Goal: Navigation & Orientation: Find specific page/section

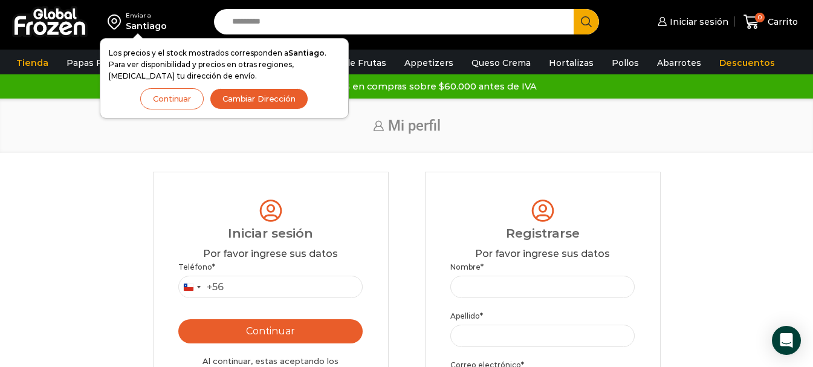
click at [180, 100] on button "Continuar" at bounding box center [171, 98] width 63 height 21
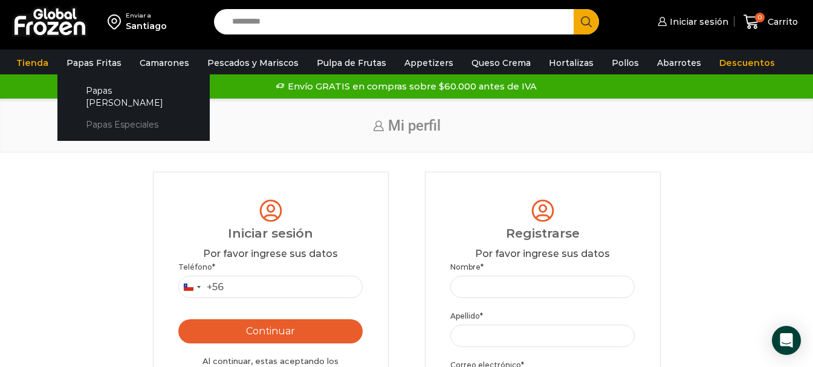
click at [111, 114] on link "Papas Especiales" at bounding box center [134, 125] width 128 height 22
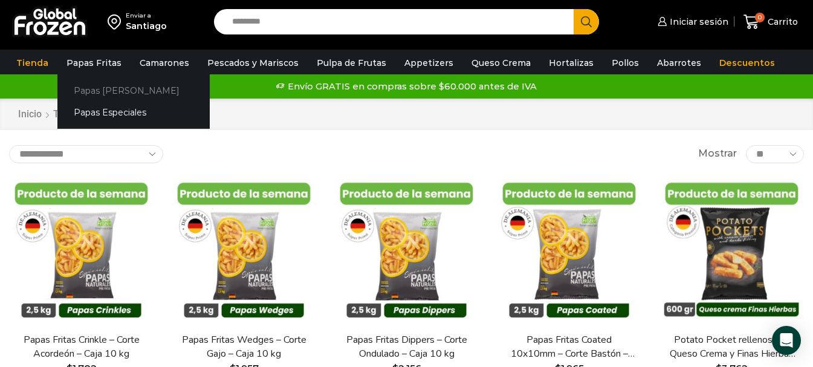
click at [96, 90] on link "Papas [PERSON_NAME]" at bounding box center [133, 90] width 152 height 22
